Goal: Obtain resource: Obtain resource

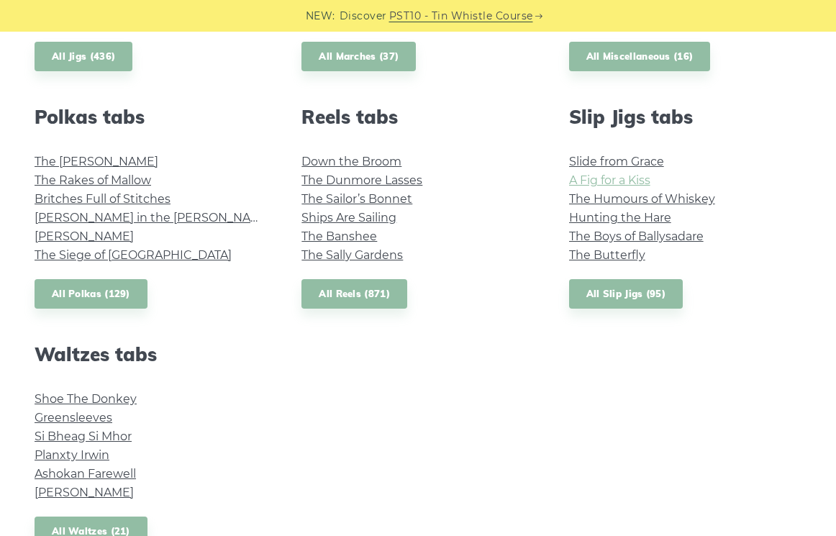
scroll to position [990, 0]
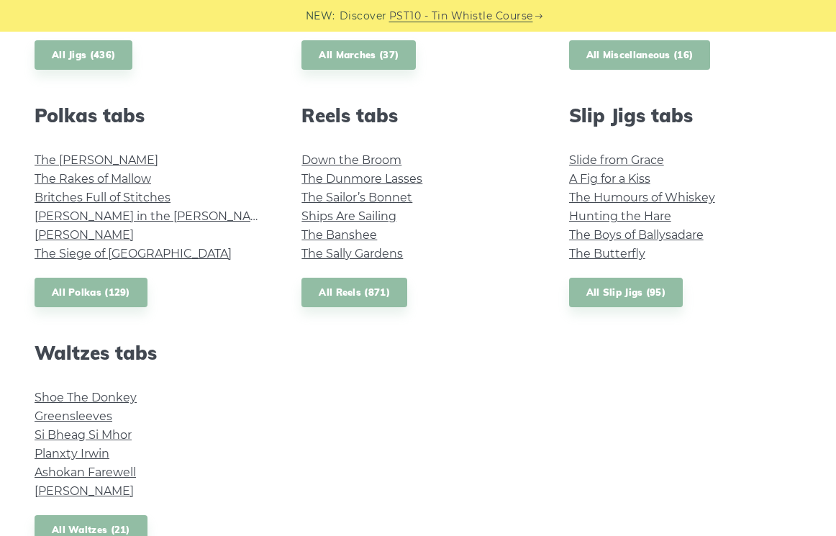
click at [675, 53] on link "All Miscellaneous (16)" at bounding box center [640, 55] width 142 height 30
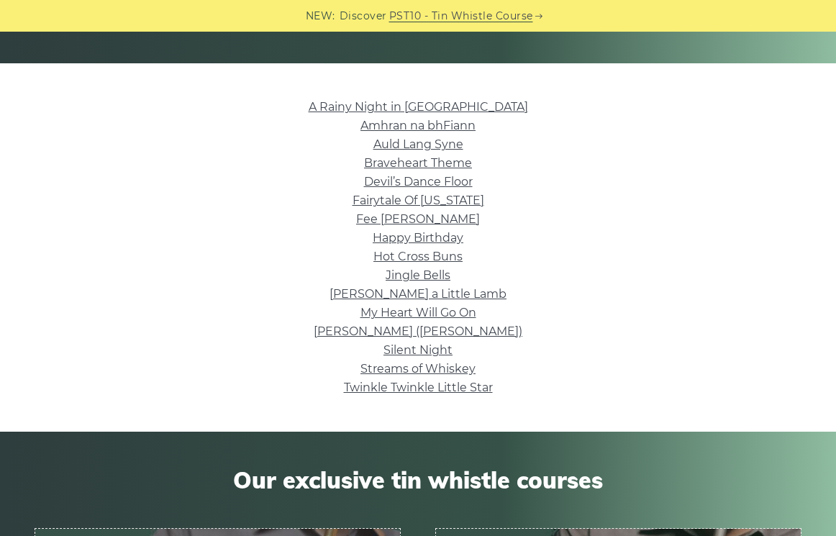
scroll to position [314, 0]
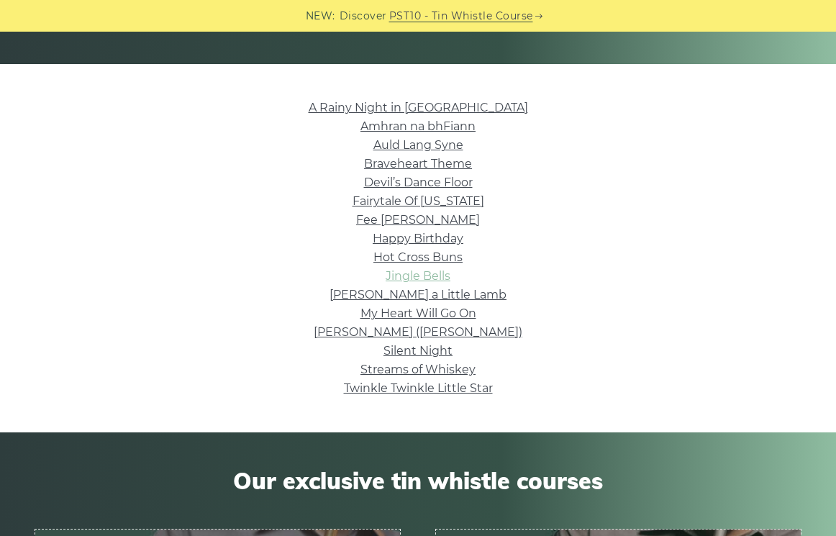
click at [442, 279] on link "Jingle Bells" at bounding box center [418, 276] width 65 height 14
click at [407, 241] on link "Happy Birthday" at bounding box center [418, 239] width 91 height 14
click at [434, 350] on link "Silent Night" at bounding box center [418, 351] width 69 height 14
click at [437, 158] on link "Braveheart Theme" at bounding box center [418, 164] width 108 height 14
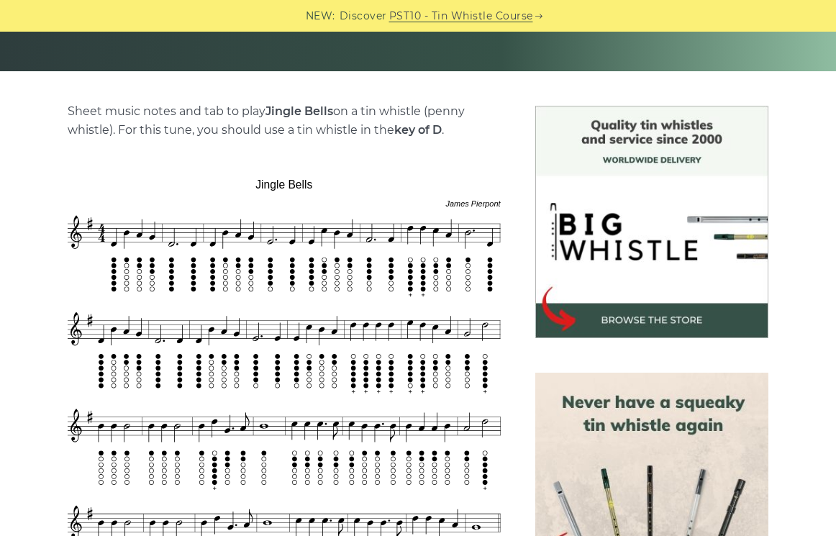
scroll to position [328, 0]
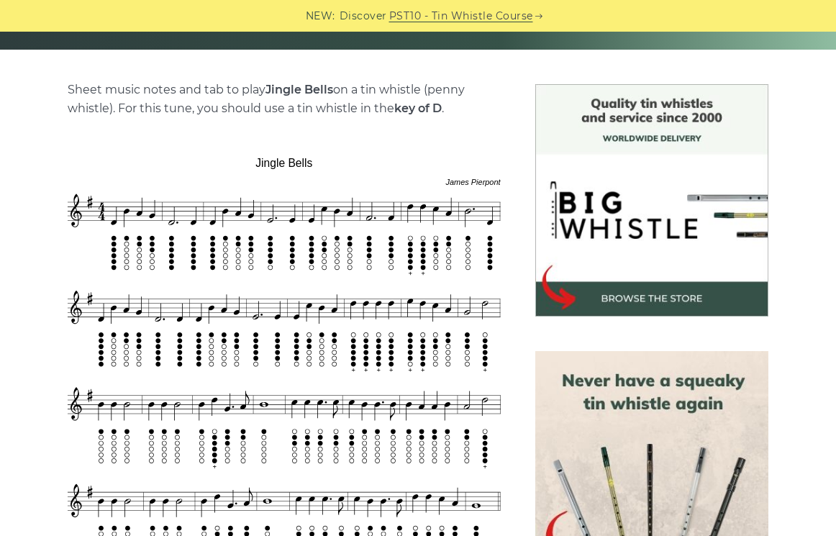
click at [427, 240] on img at bounding box center [284, 360] width 433 height 425
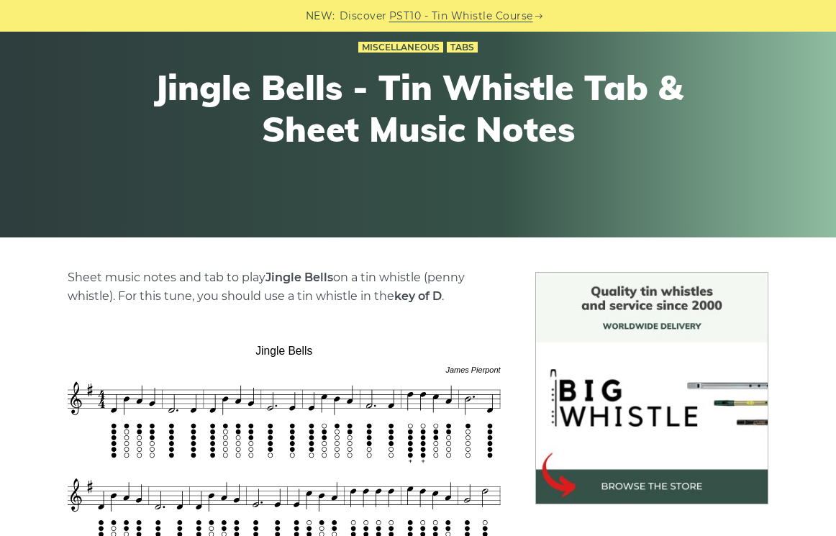
scroll to position [129, 0]
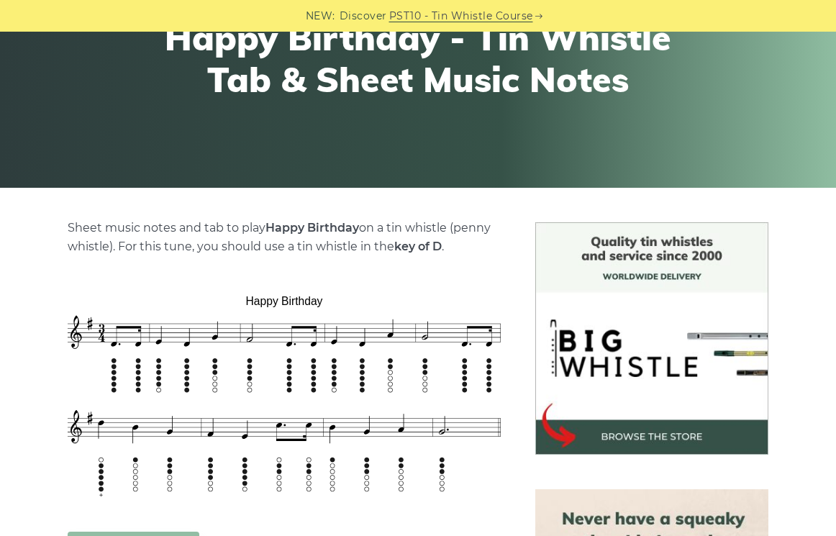
scroll to position [192, 0]
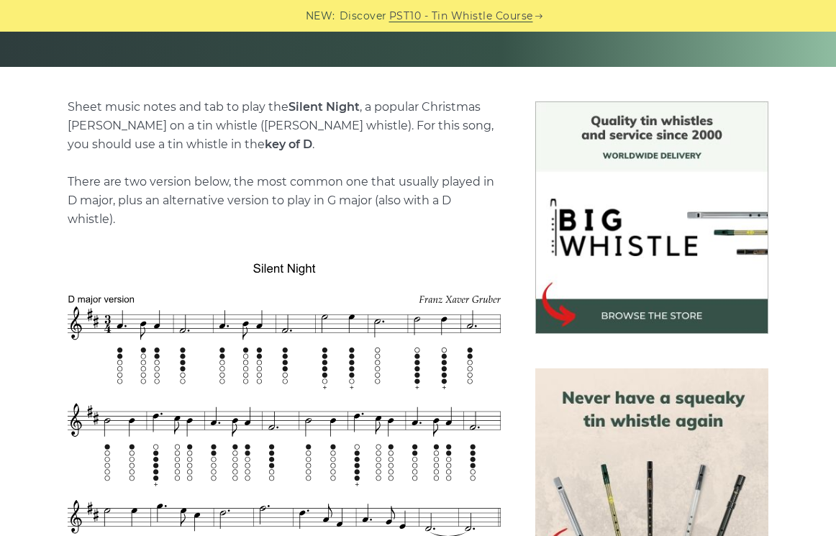
scroll to position [161, 0]
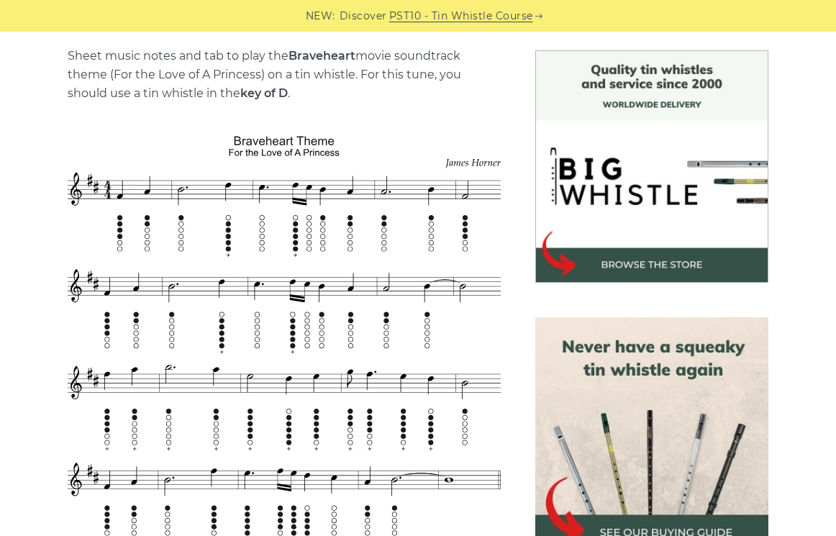
scroll to position [367, 0]
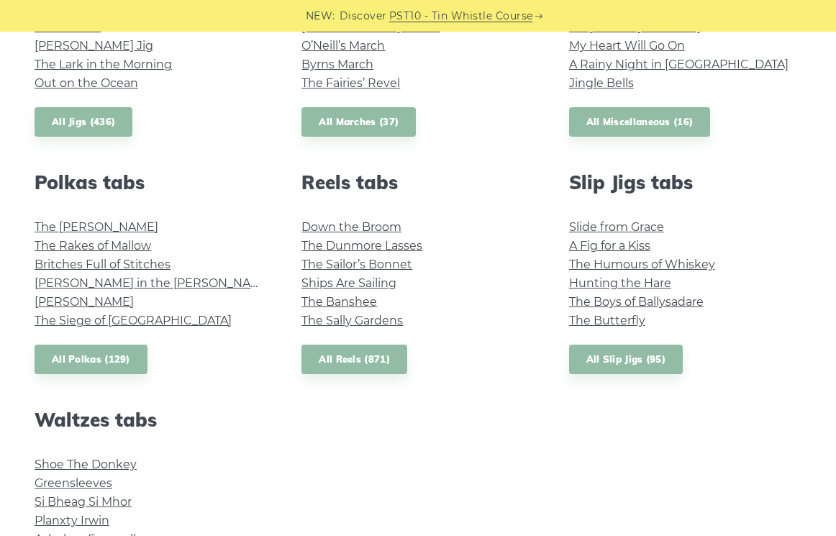
scroll to position [932, 0]
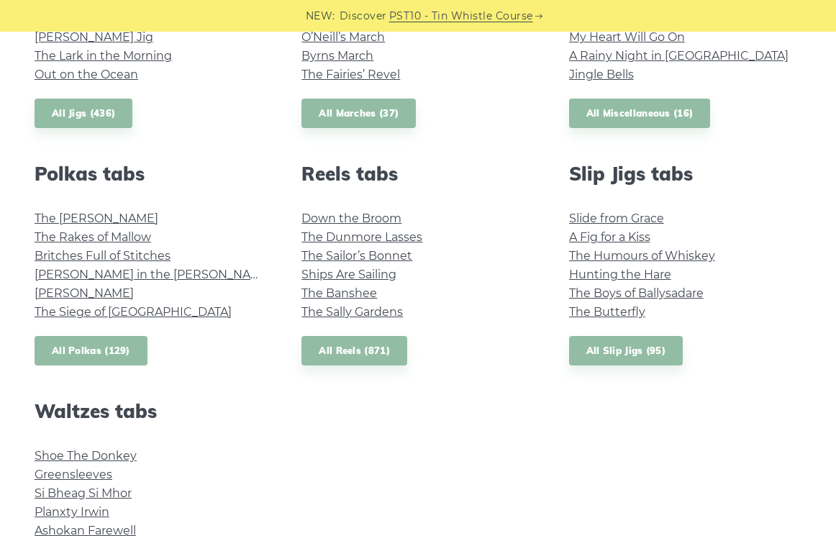
click at [128, 336] on link "All Polkas (129)" at bounding box center [91, 351] width 113 height 30
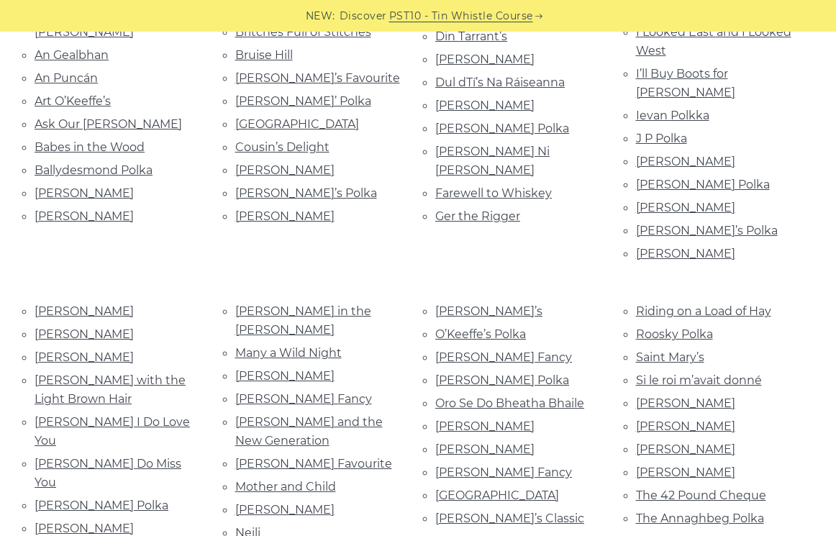
scroll to position [435, 0]
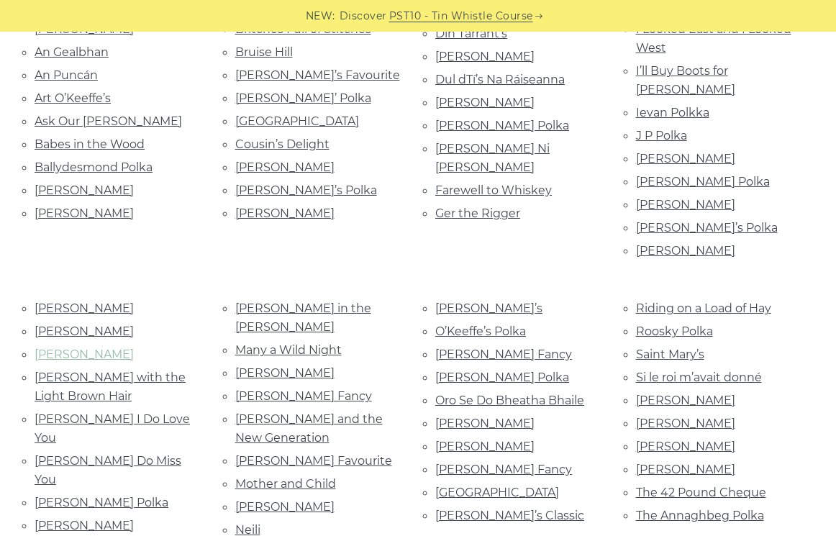
click at [92, 348] on link "John Ryan’s" at bounding box center [84, 355] width 99 height 14
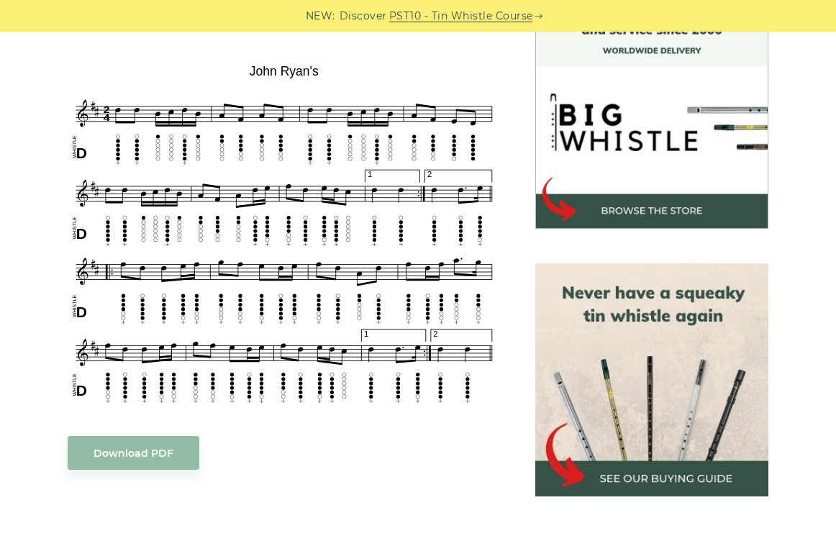
scroll to position [418, 0]
